Goal: Information Seeking & Learning: Learn about a topic

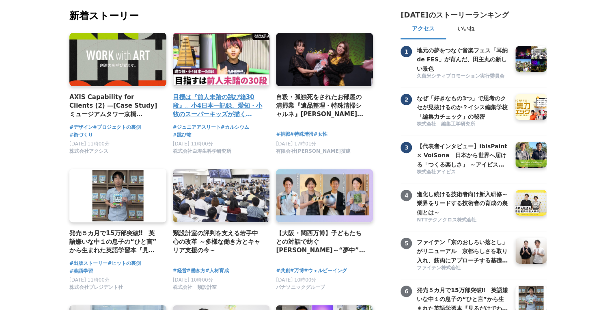
scroll to position [65, 0]
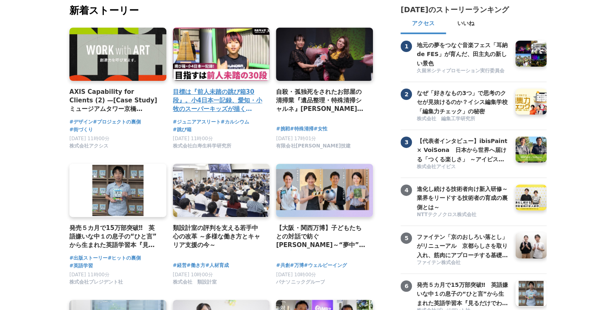
click at [196, 97] on h4 "目標は『前人未踏の跳び箱30段』。小4日本一記録、愛知・小牧のスーパーキッズが描く[PERSON_NAME]とは？" at bounding box center [218, 100] width 91 height 26
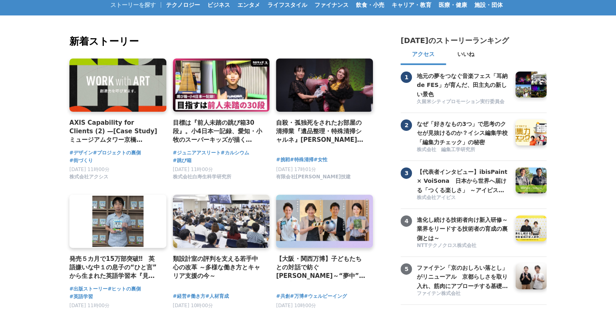
scroll to position [0, 0]
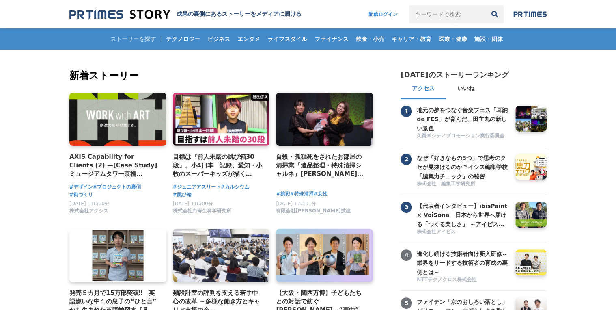
click at [240, 11] on h1 "成果の裏側にあるストーリーをメディアに届ける" at bounding box center [239, 14] width 125 height 7
click at [521, 15] on img at bounding box center [529, 14] width 33 height 6
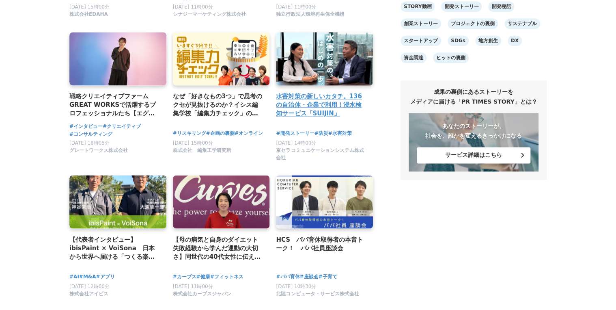
scroll to position [617, 0]
